Goal: Task Accomplishment & Management: Complete application form

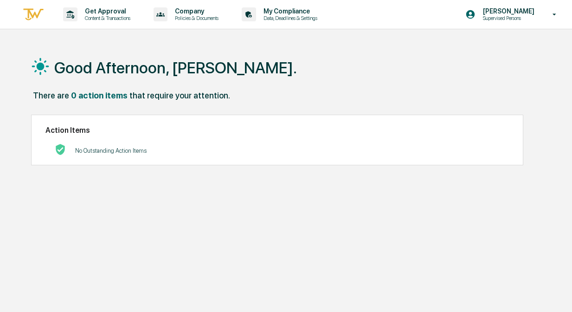
click at [288, 181] on div "Good Afternoon, Charissa. There are 0 action items that require your attention.…" at bounding box center [288, 200] width 542 height 312
click at [121, 12] on p "Get Approval" at bounding box center [105, 10] width 57 height 7
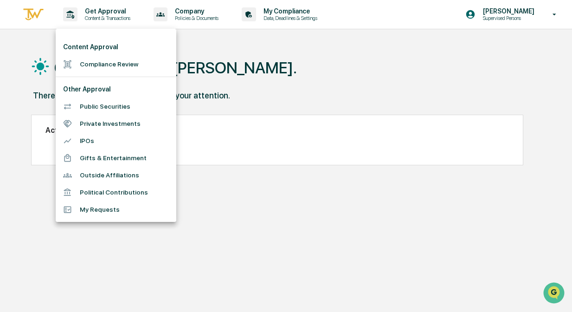
click at [108, 58] on li "Compliance Review" at bounding box center [116, 64] width 121 height 17
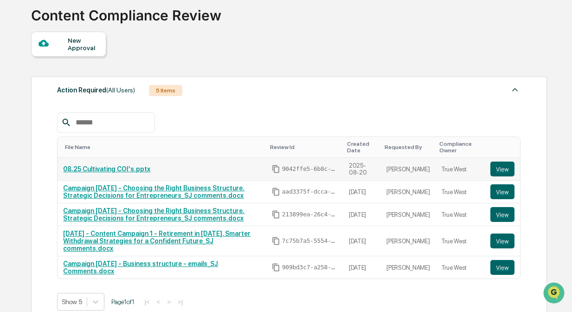
scroll to position [62, 0]
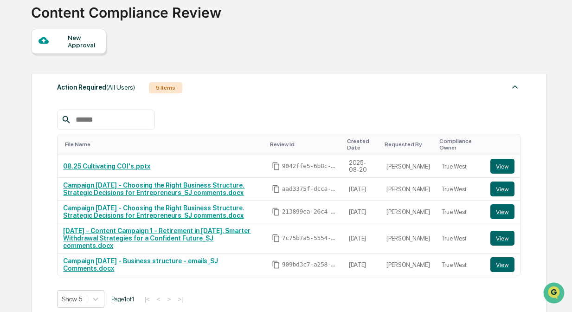
click at [64, 35] on div "New Approval" at bounding box center [68, 41] width 75 height 25
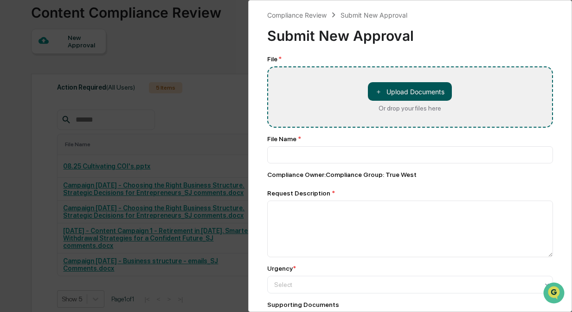
type input "**********"
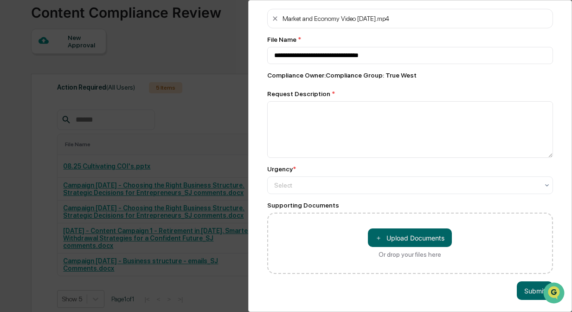
scroll to position [52, 0]
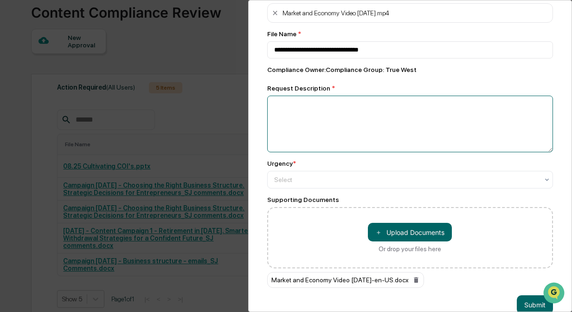
click at [371, 123] on textarea at bounding box center [410, 123] width 286 height 57
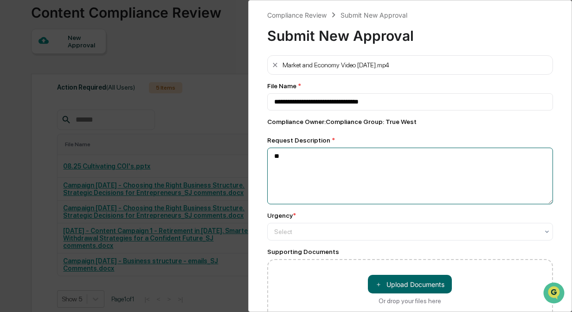
type textarea "*"
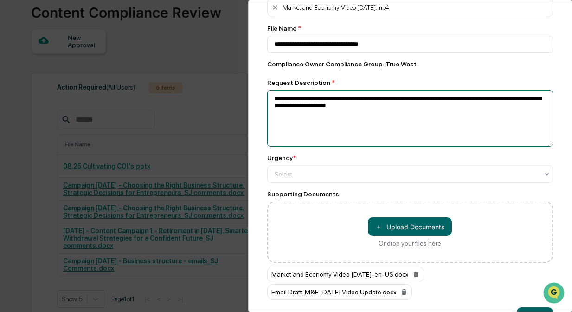
scroll to position [89, 0]
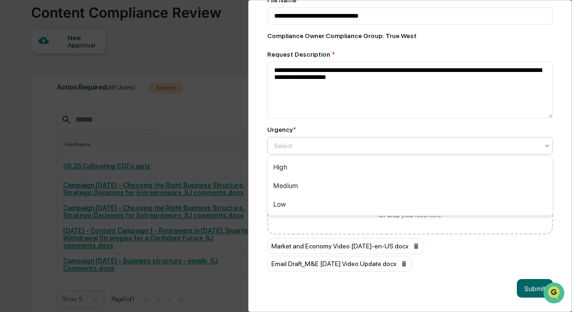
click at [399, 141] on div at bounding box center [406, 145] width 265 height 9
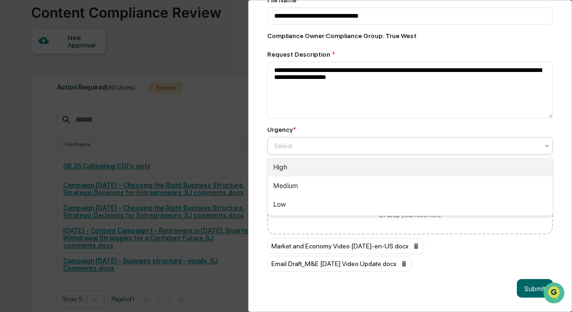
click at [396, 164] on div "High" at bounding box center [409, 167] width 285 height 19
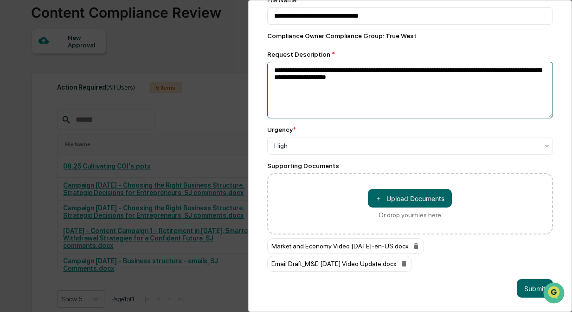
click at [432, 80] on textarea "**********" at bounding box center [410, 90] width 286 height 57
type textarea "**********"
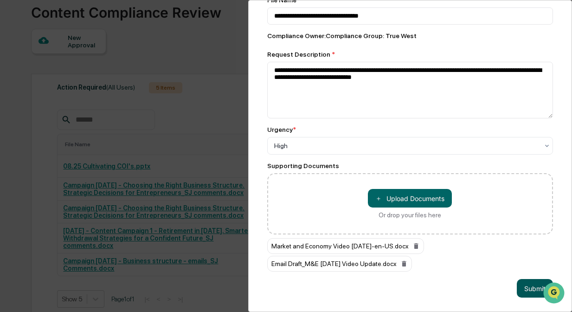
click at [529, 282] on button "Submit" at bounding box center [534, 288] width 36 height 19
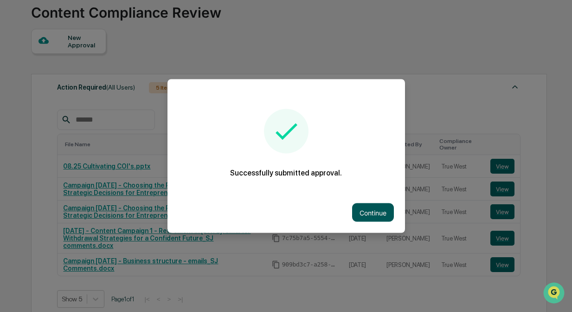
click at [376, 207] on button "Continue" at bounding box center [373, 212] width 42 height 19
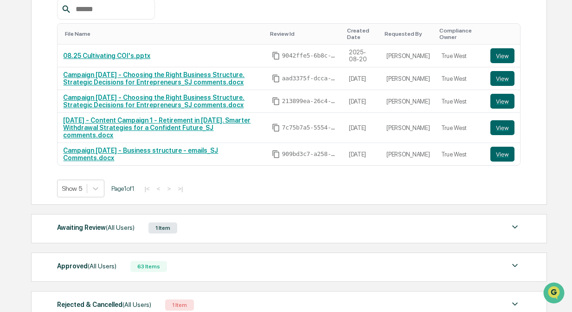
scroll to position [236, 0]
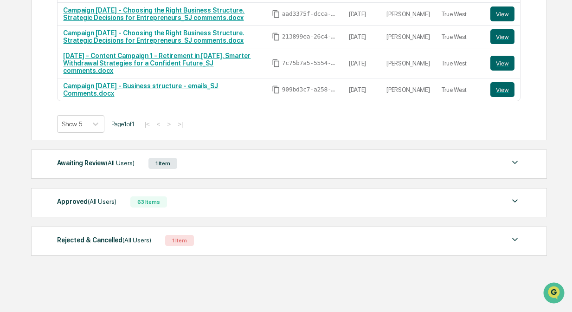
click at [246, 161] on div "Awaiting Review (All Users) 1 Item" at bounding box center [288, 163] width 463 height 13
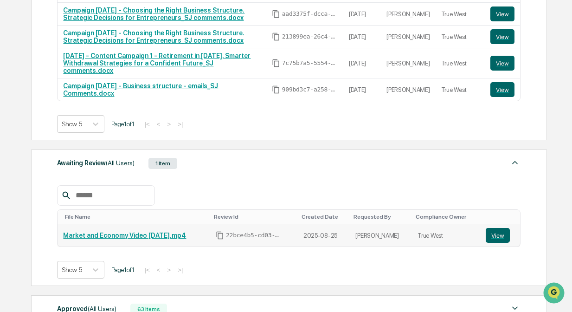
click at [176, 237] on link "Market and Economy Video [DATE].mp4" at bounding box center [124, 234] width 123 height 7
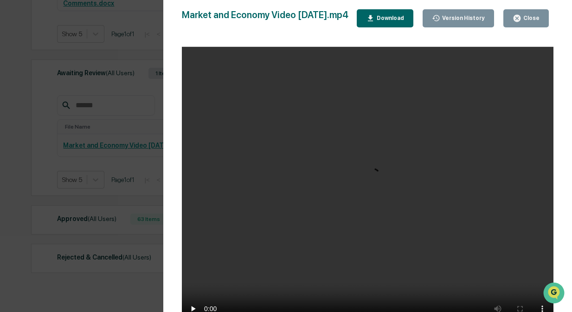
scroll to position [344, 0]
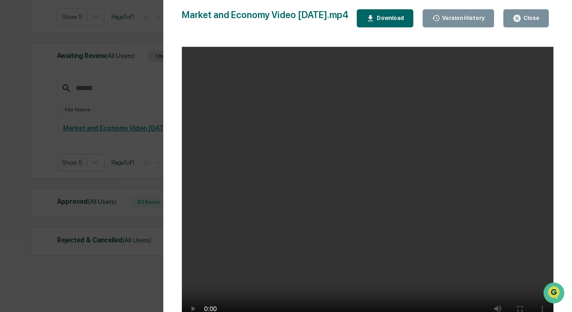
click at [514, 17] on icon "button" at bounding box center [516, 18] width 7 height 7
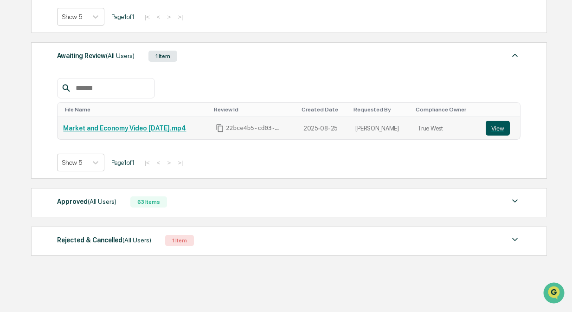
click at [494, 127] on button "View" at bounding box center [497, 128] width 24 height 15
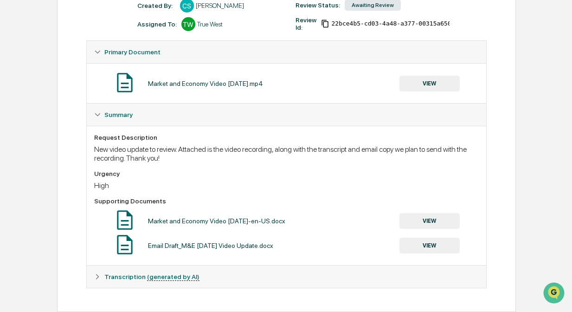
click at [421, 243] on button "VIEW" at bounding box center [429, 245] width 60 height 16
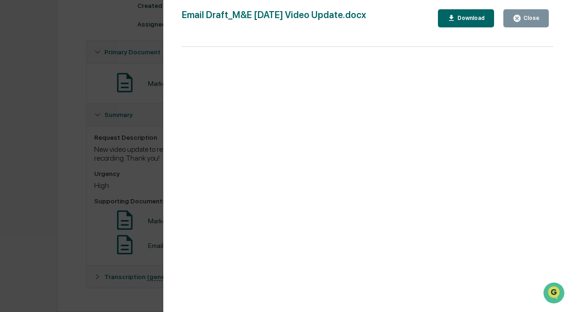
click at [525, 18] on div "Close" at bounding box center [530, 18] width 18 height 6
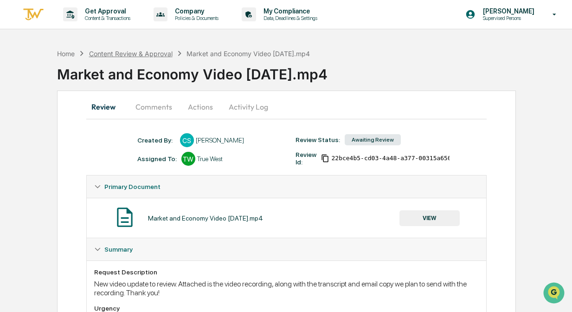
click at [149, 54] on div "Content Review & Approval" at bounding box center [130, 54] width 83 height 8
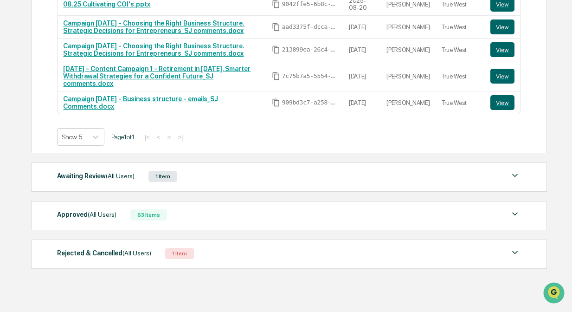
scroll to position [236, 0]
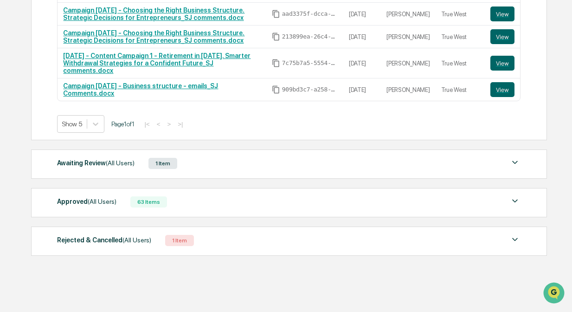
click at [222, 162] on div "Awaiting Review (All Users) 1 Item" at bounding box center [288, 163] width 463 height 13
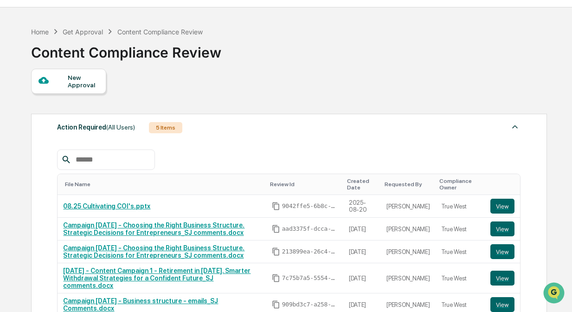
scroll to position [0, 0]
